Goal: Transaction & Acquisition: Purchase product/service

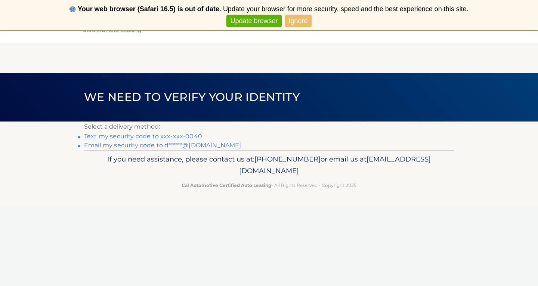
click at [300, 21] on link "Ignore" at bounding box center [298, 21] width 27 height 12
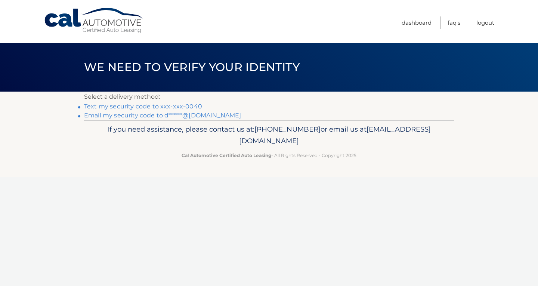
click at [155, 106] on link "Text my security code to xxx-xxx-0040" at bounding box center [143, 106] width 118 height 7
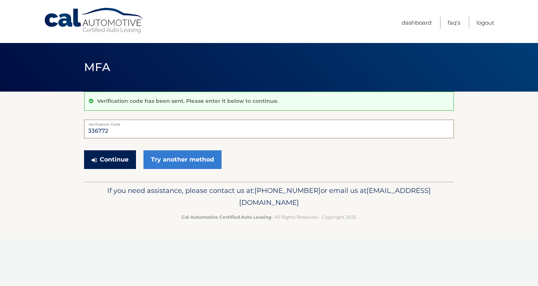
type input "336772"
click at [116, 160] on button "Continue" at bounding box center [110, 159] width 52 height 19
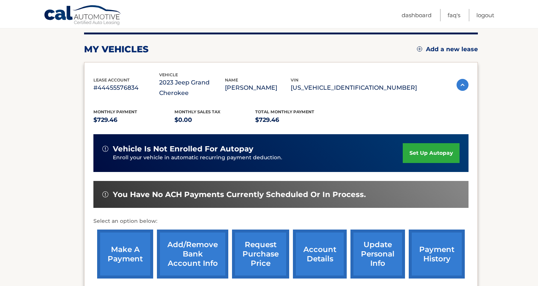
scroll to position [98, 0]
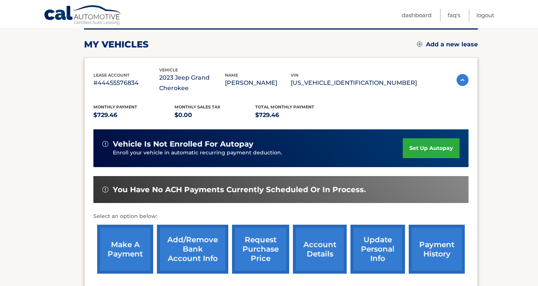
click at [124, 246] on link "make a payment" at bounding box center [125, 249] width 56 height 49
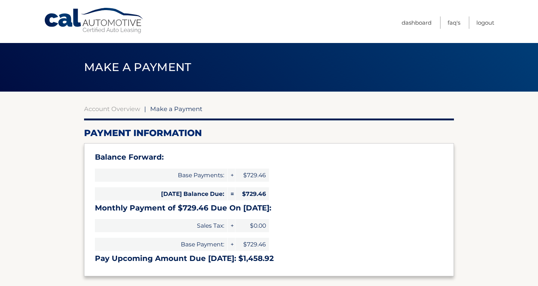
select select "NzdjNDM3YjAtZDFiYS00ODgzLThiNzctZjkwNTk1NmU4ZTNk"
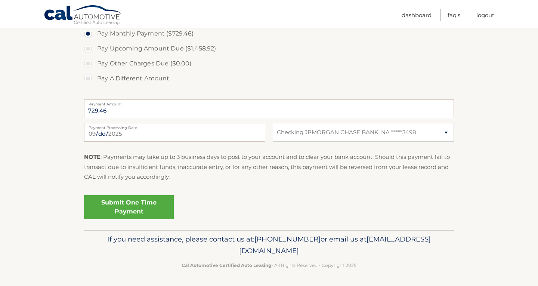
scroll to position [277, 0]
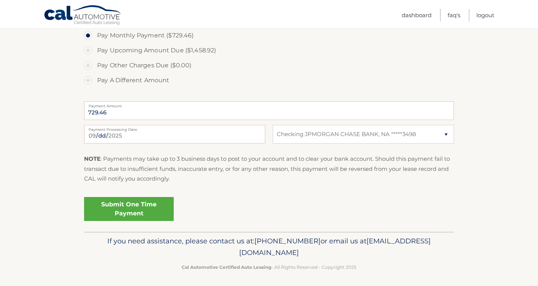
click at [138, 205] on link "Submit One Time Payment" at bounding box center [129, 209] width 90 height 24
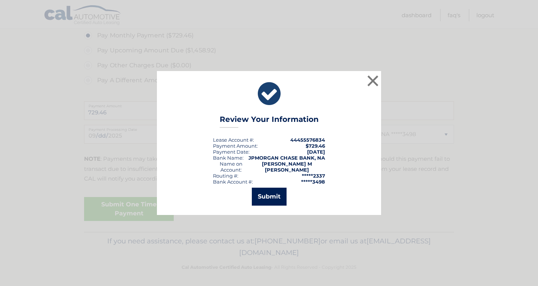
click at [277, 192] on button "Submit" at bounding box center [269, 197] width 35 height 18
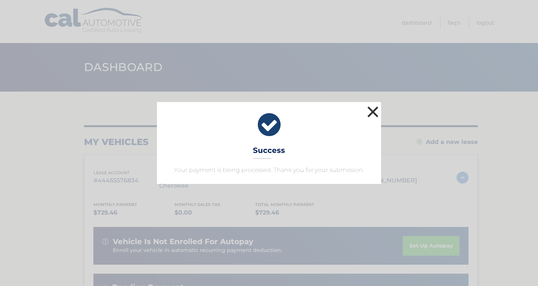
click at [373, 111] on button "×" at bounding box center [372, 111] width 15 height 15
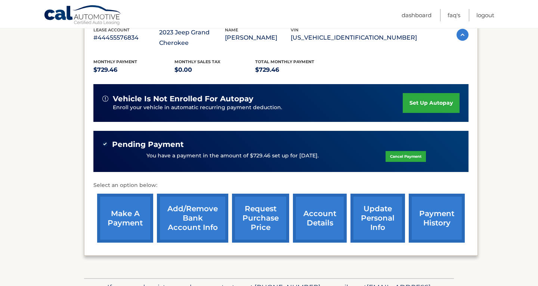
scroll to position [145, 0]
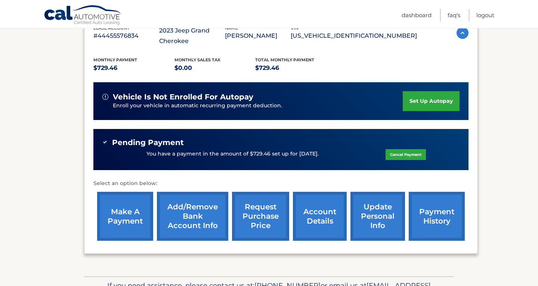
click at [262, 214] on link "request purchase price" at bounding box center [260, 216] width 57 height 49
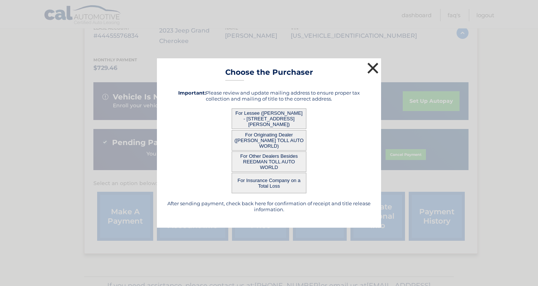
click at [374, 66] on button "×" at bounding box center [372, 68] width 15 height 15
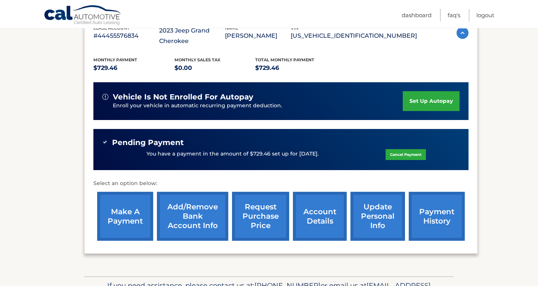
click at [254, 211] on link "request purchase price" at bounding box center [260, 216] width 57 height 49
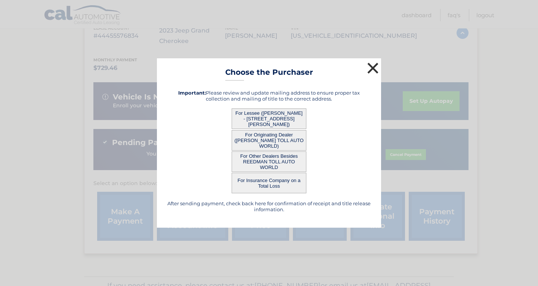
click at [371, 65] on button "×" at bounding box center [372, 68] width 15 height 15
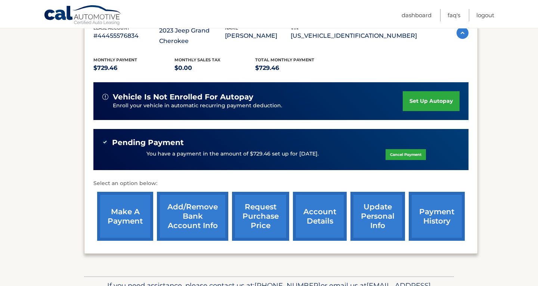
click at [258, 218] on link "request purchase price" at bounding box center [260, 216] width 57 height 49
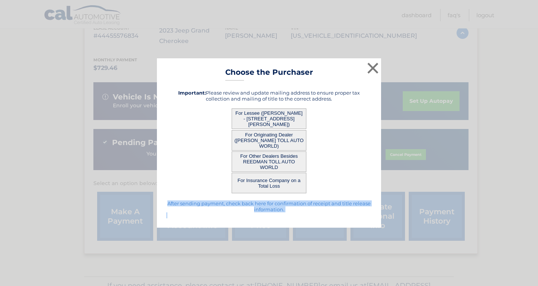
click at [258, 218] on div "× Choose the Purchaser After sending payment, check back here for confirmation …" at bounding box center [269, 142] width 224 height 169
click at [371, 70] on button "×" at bounding box center [372, 68] width 15 height 15
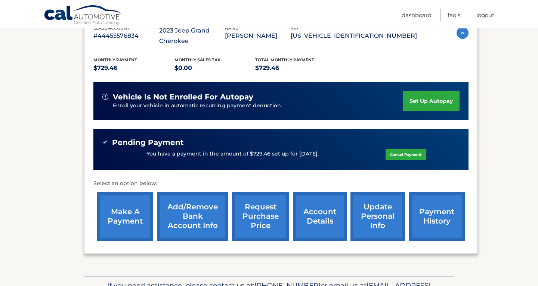
click at [318, 209] on link "account details" at bounding box center [320, 216] width 54 height 49
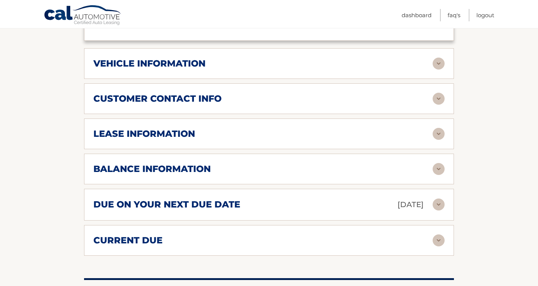
scroll to position [369, 0]
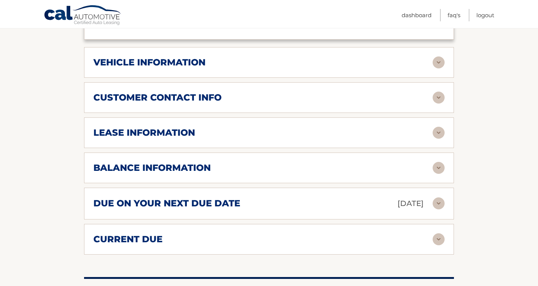
click at [438, 164] on img at bounding box center [439, 168] width 12 height 12
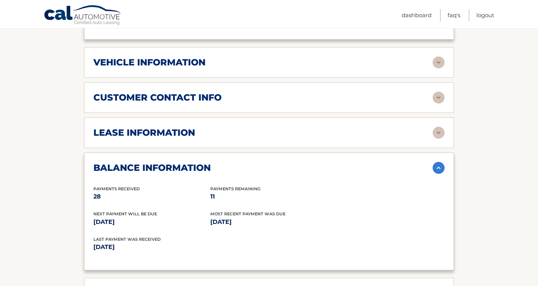
click at [438, 164] on img at bounding box center [439, 168] width 12 height 12
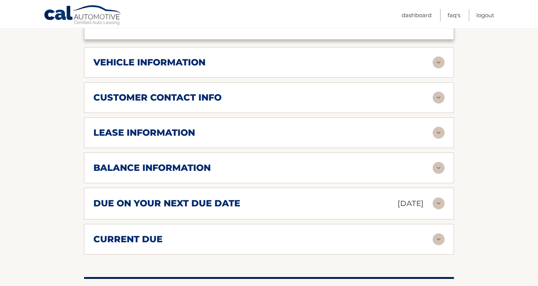
click at [440, 127] on img at bounding box center [439, 133] width 12 height 12
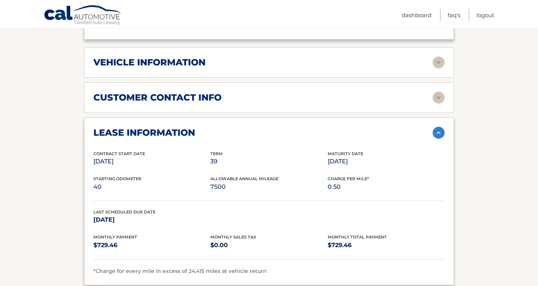
click at [439, 130] on img at bounding box center [439, 133] width 12 height 12
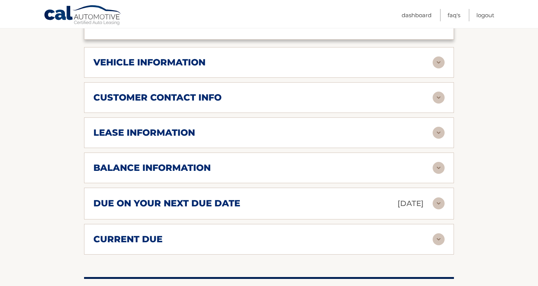
click at [439, 238] on img at bounding box center [439, 239] width 12 height 12
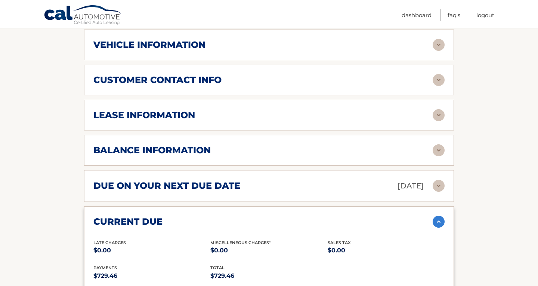
scroll to position [389, 0]
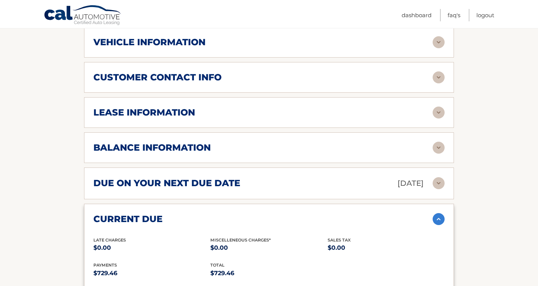
click at [440, 217] on img at bounding box center [439, 219] width 12 height 12
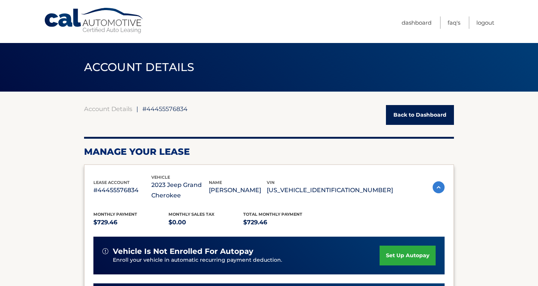
scroll to position [0, 0]
click at [484, 23] on link "Logout" at bounding box center [485, 22] width 18 height 12
